Goal: Information Seeking & Learning: Check status

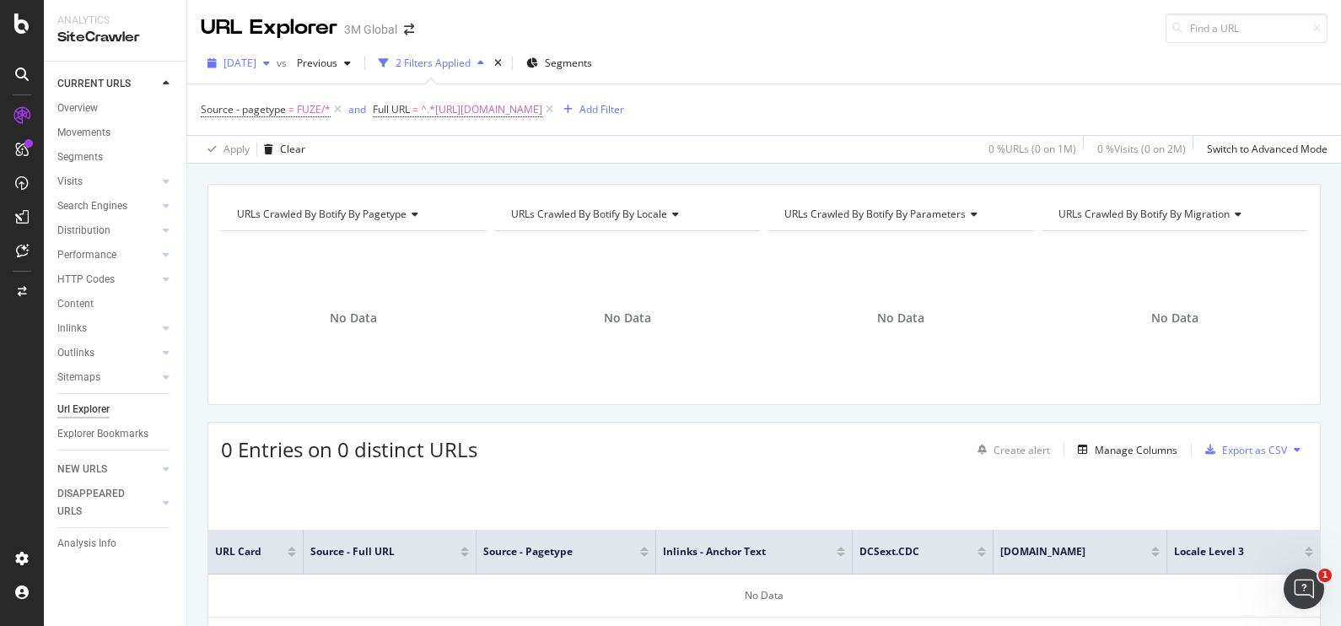
click at [270, 62] on icon "button" at bounding box center [266, 63] width 7 height 10
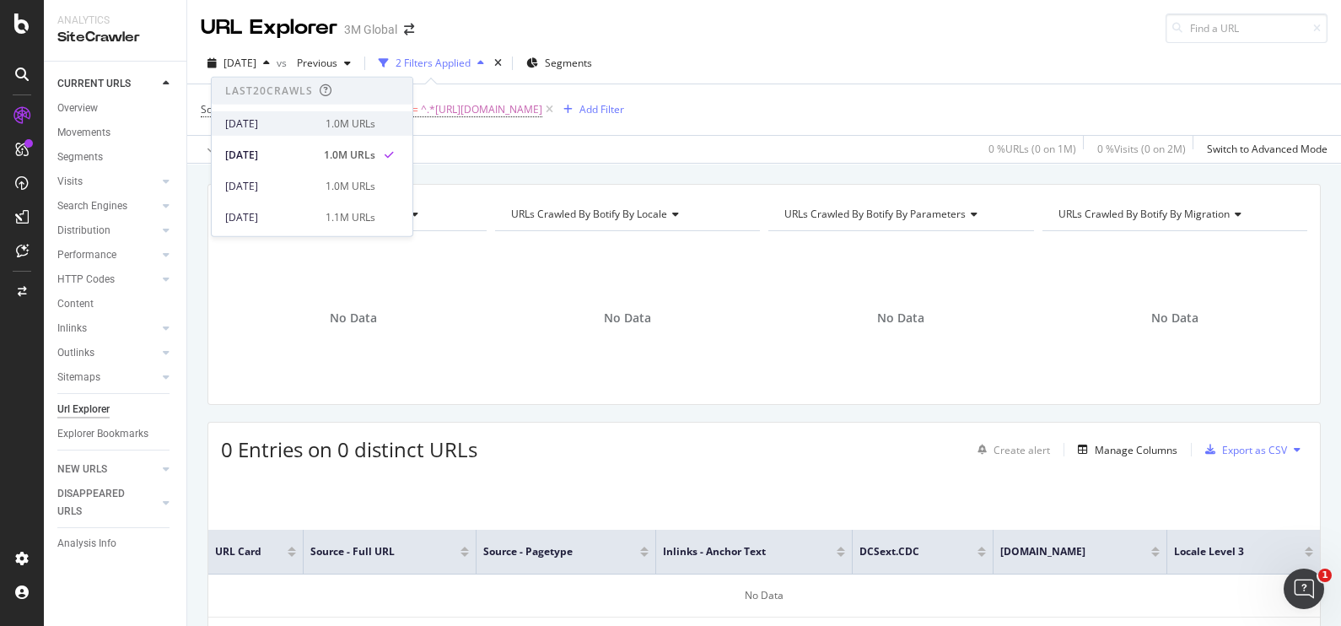
click at [326, 125] on div "1.0M URLs" at bounding box center [351, 123] width 50 height 15
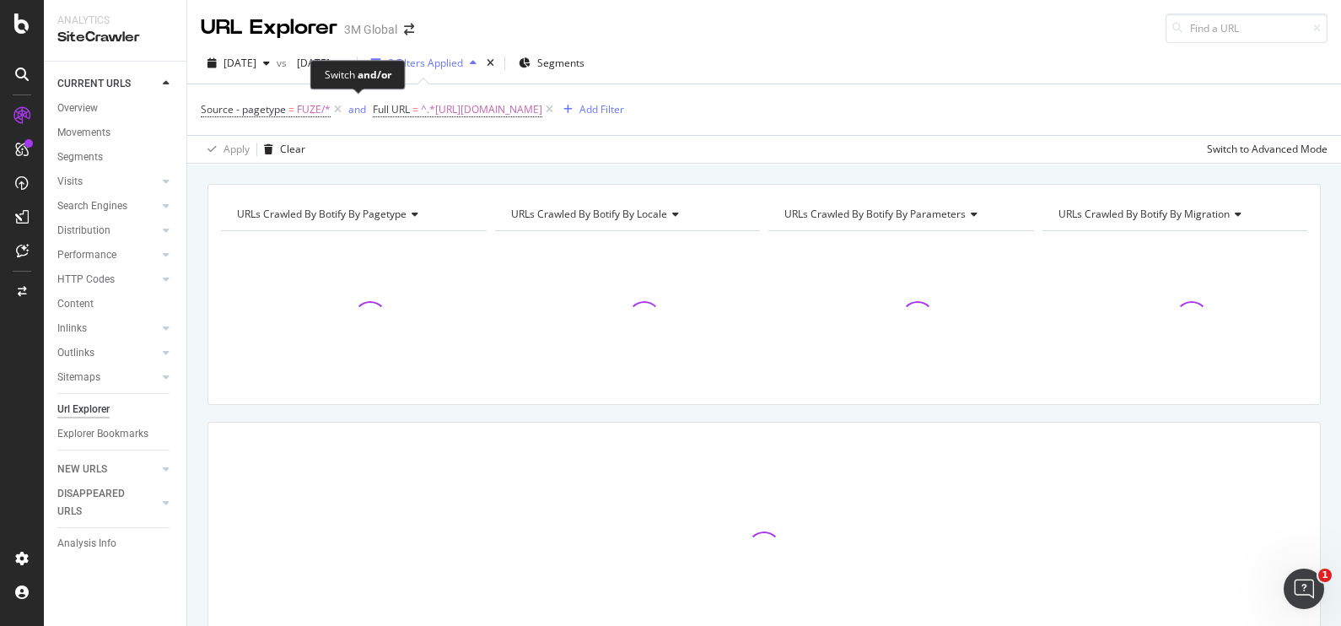
click at [392, 63] on div "Switch and/or" at bounding box center [357, 75] width 95 height 30
click at [343, 63] on icon "button" at bounding box center [340, 63] width 7 height 10
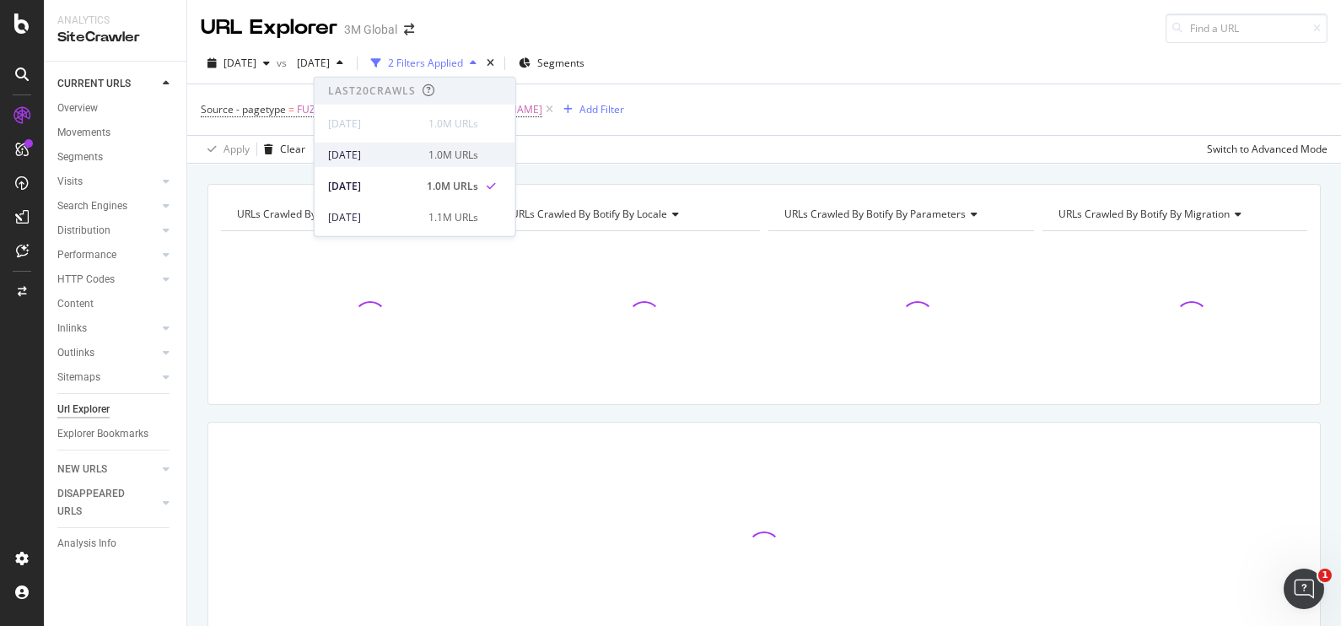
click at [428, 157] on div "1.0M URLs" at bounding box center [453, 154] width 50 height 15
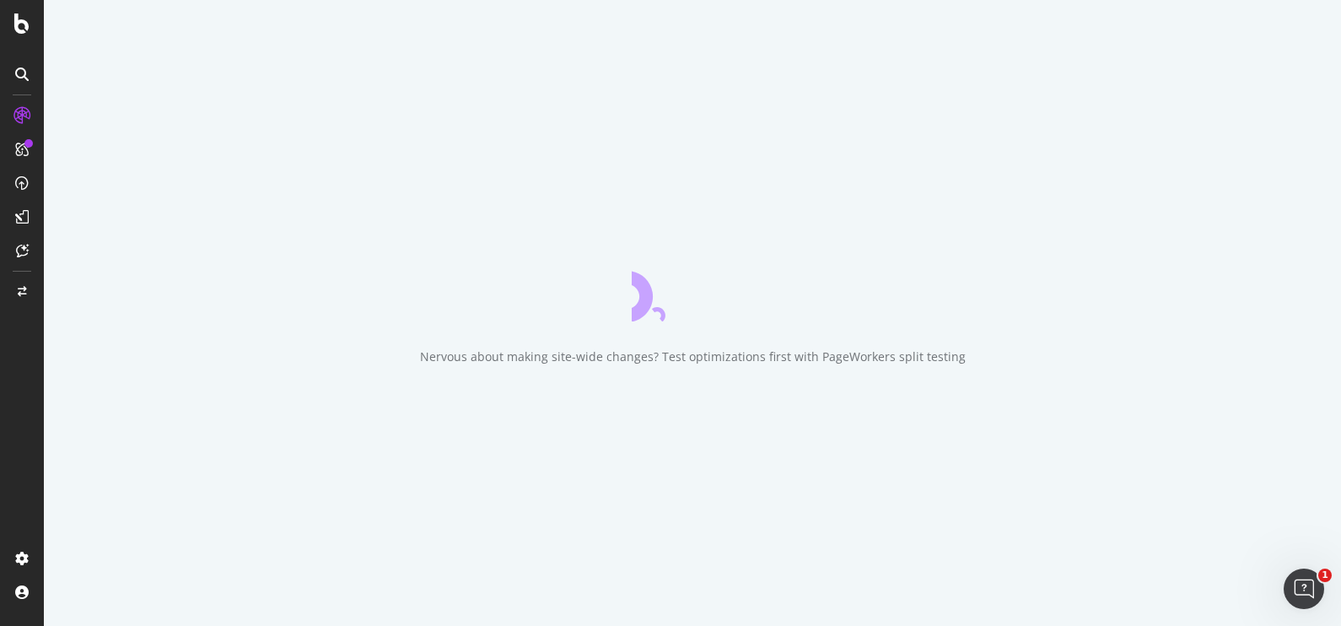
click at [602, 177] on div "Nervous about making site-wide changes? Test optimizations first with PageWorke…" at bounding box center [692, 313] width 1297 height 626
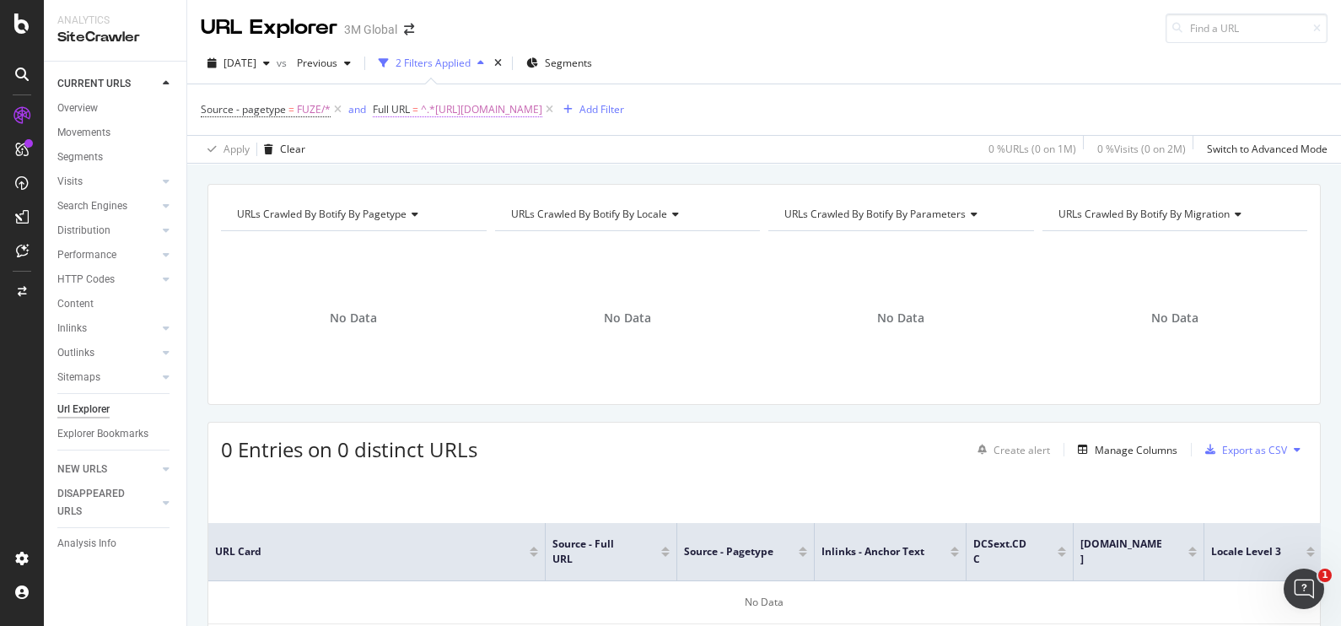
click at [542, 110] on span "^.*[URL][DOMAIN_NAME]" at bounding box center [481, 110] width 121 height 24
click at [565, 177] on div at bounding box center [559, 178] width 24 height 27
click at [531, 179] on input "text" at bounding box center [480, 178] width 184 height 27
paste input "[URL][DOMAIN_NAME]"
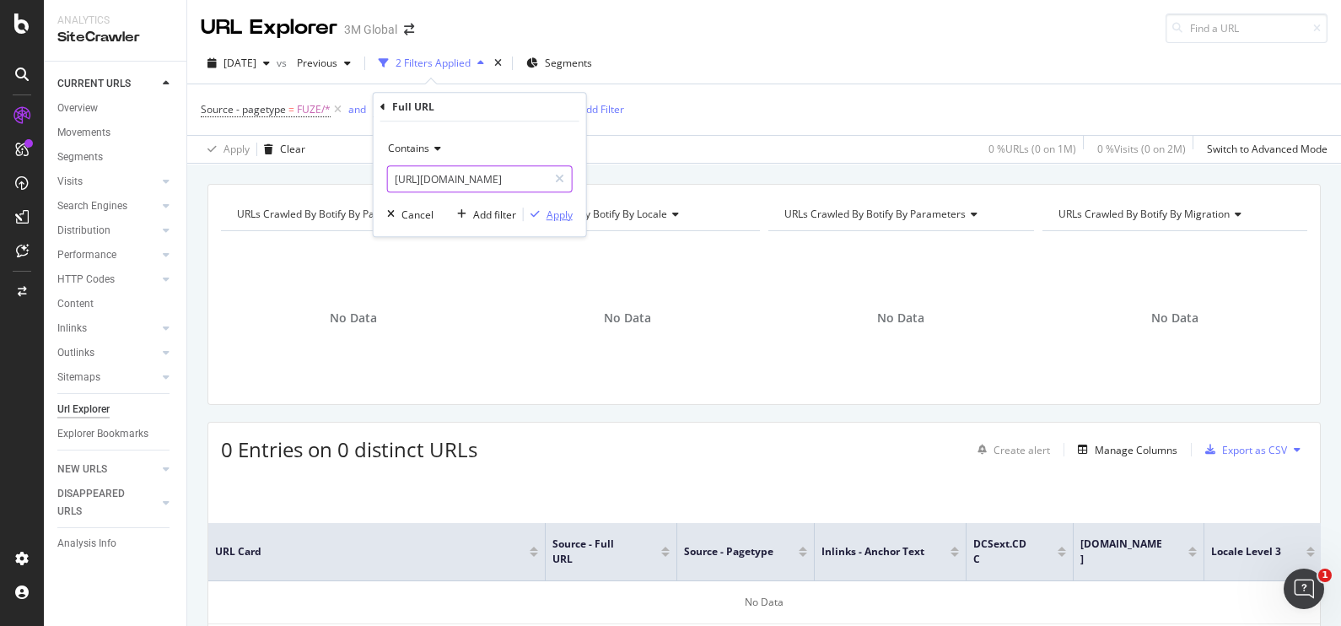
type input "[URL][DOMAIN_NAME]"
click at [547, 218] on div "Apply" at bounding box center [560, 214] width 26 height 14
click at [745, 160] on div "Apply Clear 0 % URLs ( 0 on 1M ) 0 % Visits ( 0 on 2M ) Switch to Advanced Mode" at bounding box center [764, 149] width 1154 height 28
click at [542, 107] on span "^.*[URL][DOMAIN_NAME]" at bounding box center [481, 110] width 121 height 24
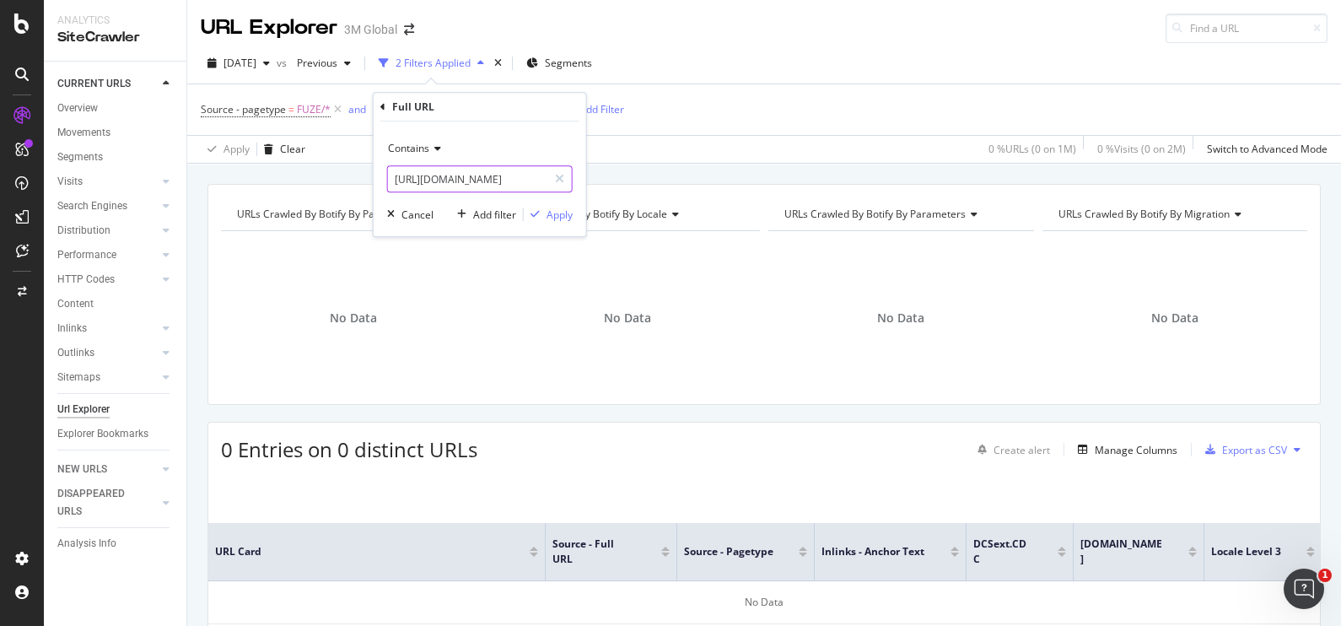
click at [531, 173] on input "[URL][DOMAIN_NAME]" at bounding box center [467, 178] width 159 height 27
click at [552, 218] on div "Apply" at bounding box center [560, 214] width 26 height 14
click at [831, 166] on div "URLs Crawled By Botify By pagetype Chart (by Value) Table Expand Export as CSV …" at bounding box center [764, 184] width 1154 height 40
click at [1128, 56] on div "[DATE] vs Previous 2 Filters Applied Segments" at bounding box center [764, 67] width 1154 height 34
